Goal: Transaction & Acquisition: Purchase product/service

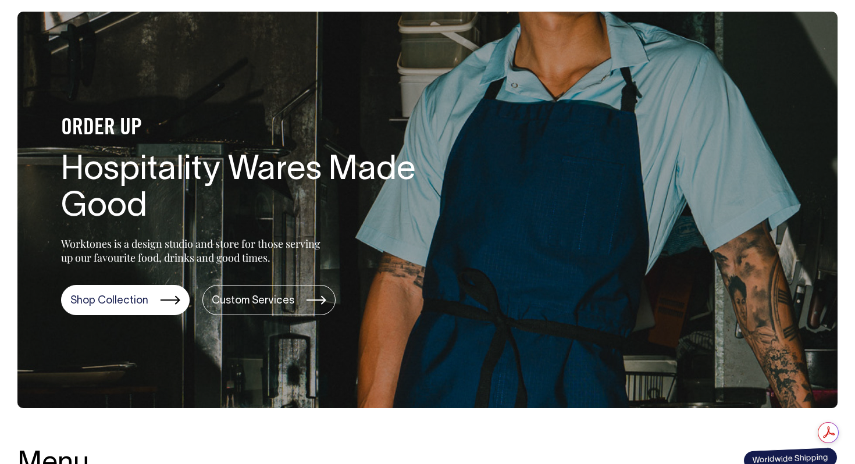
scroll to position [50, 0]
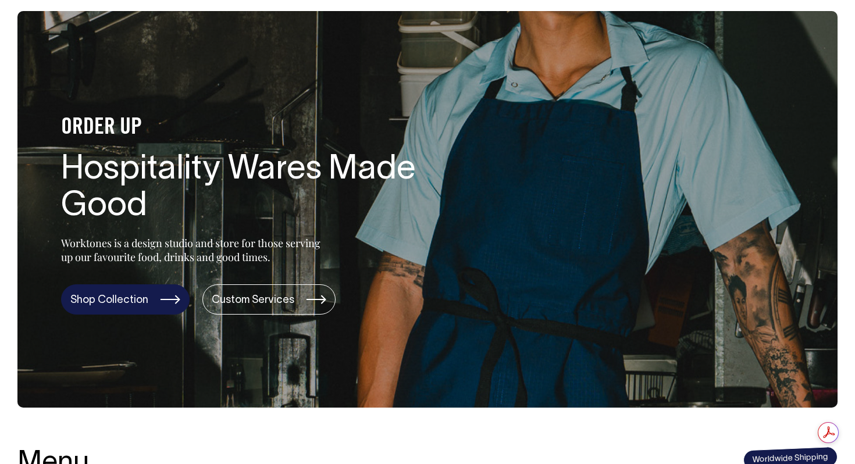
click at [163, 300] on link "Shop Collection" at bounding box center [125, 300] width 129 height 30
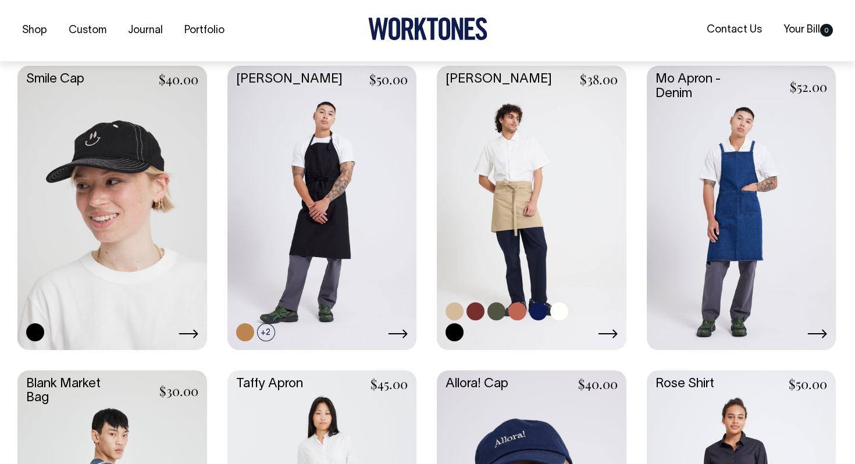
scroll to position [1192, 0]
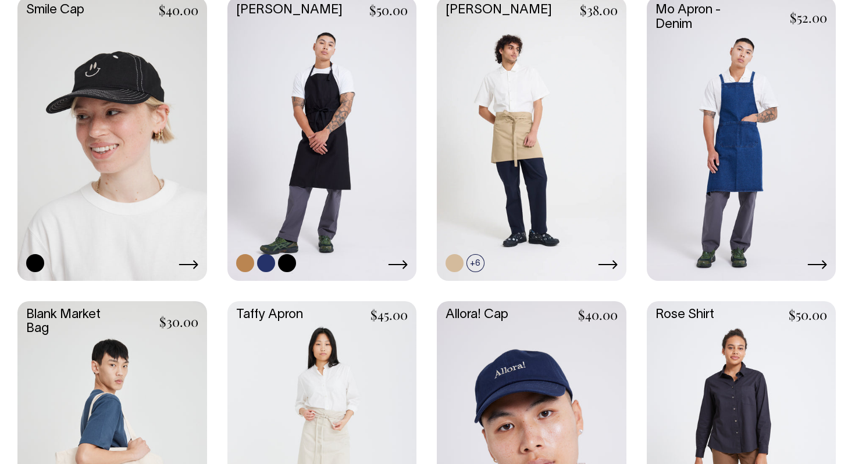
click at [361, 192] on link at bounding box center [322, 138] width 190 height 282
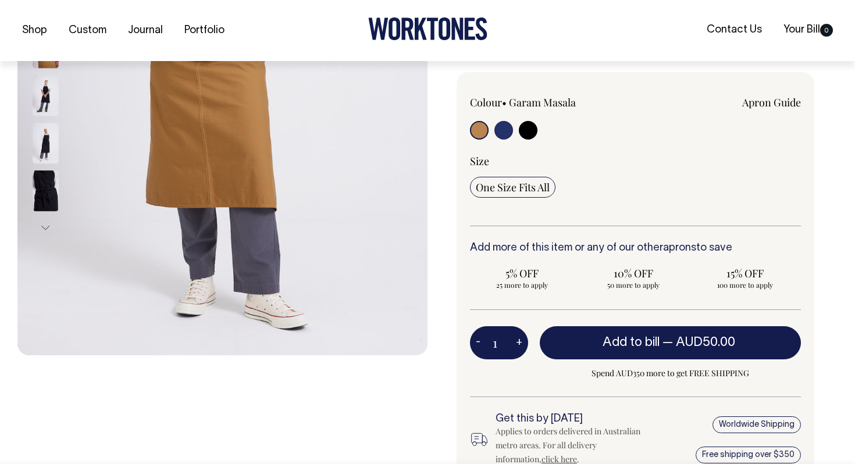
scroll to position [321, 0]
